Goal: Check status: Check status

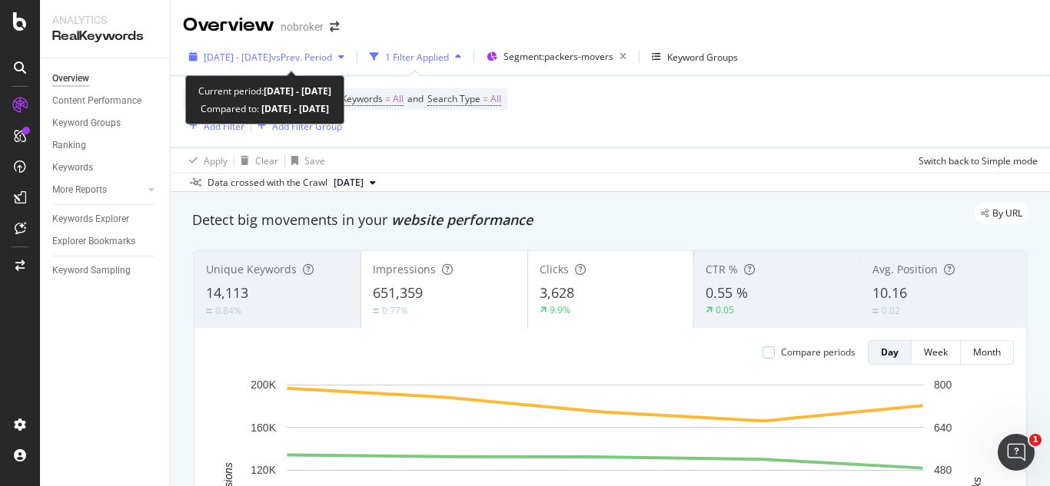
click at [331, 51] on span "vs Prev. Period" at bounding box center [301, 57] width 61 height 13
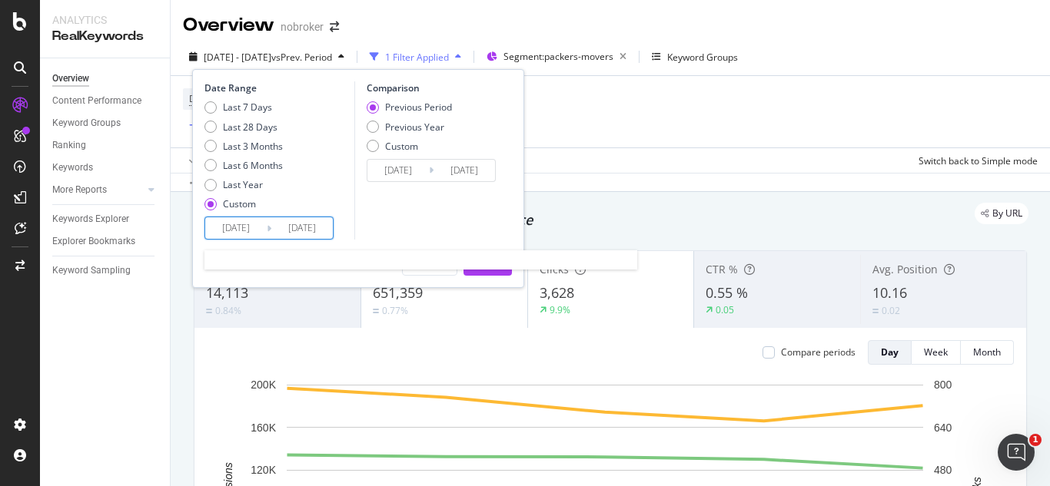
click at [241, 227] on input "[DATE]" at bounding box center [235, 228] width 61 height 22
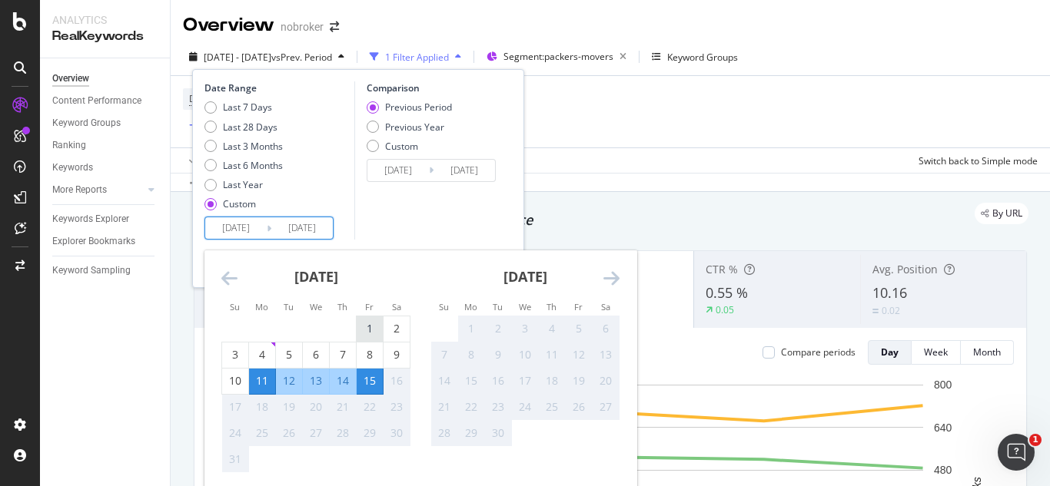
click at [364, 317] on div "1" at bounding box center [370, 329] width 26 height 25
type input "[DATE]"
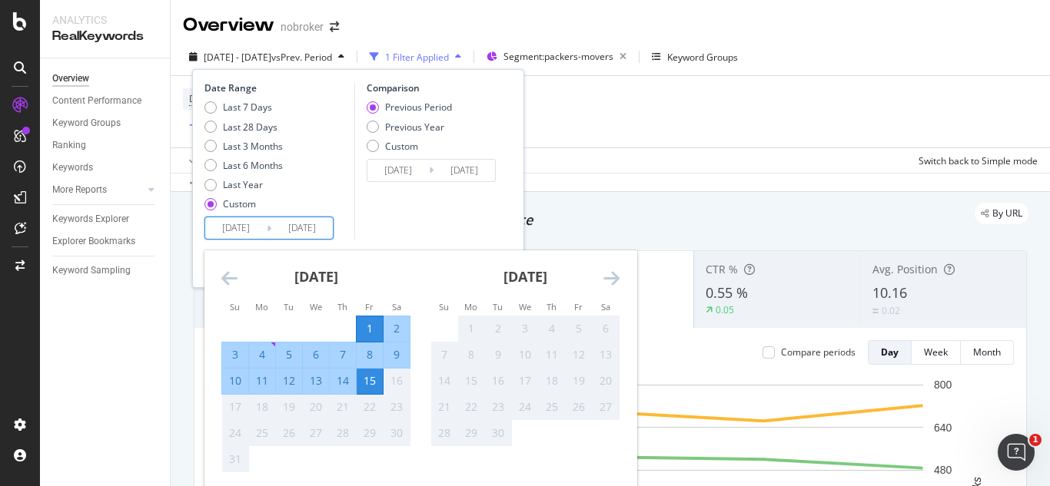
click at [370, 389] on div "15" at bounding box center [370, 380] width 26 height 15
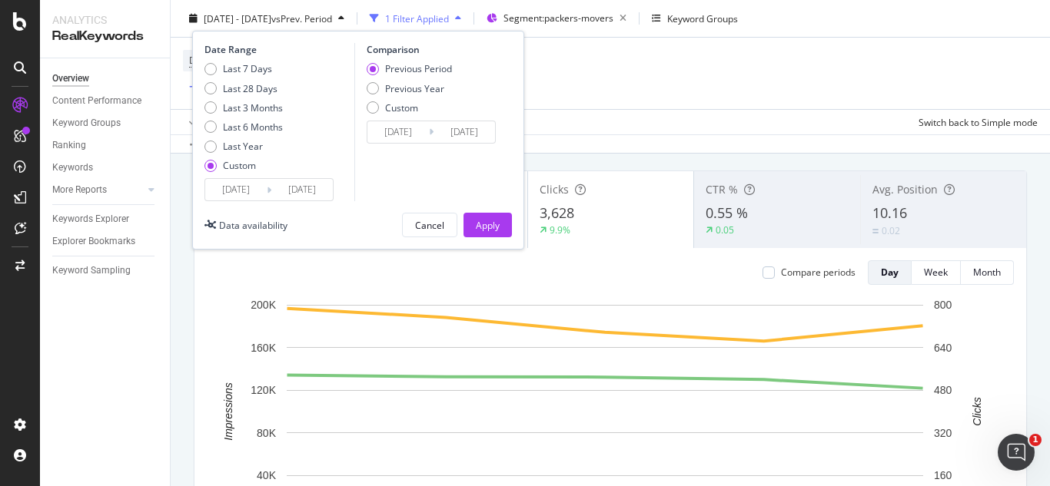
scroll to position [84, 0]
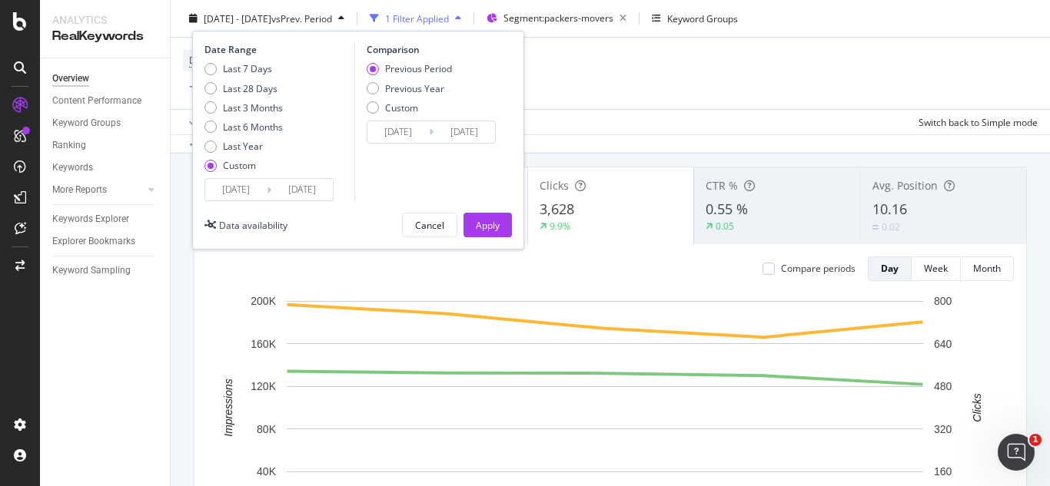
click at [472, 211] on div "Date Range Last 7 Days Last 28 Days Last 3 Months Last 6 Months Last Year Custo…" at bounding box center [358, 140] width 332 height 219
click at [484, 221] on div "Apply" at bounding box center [488, 224] width 24 height 13
